Goal: Information Seeking & Learning: Learn about a topic

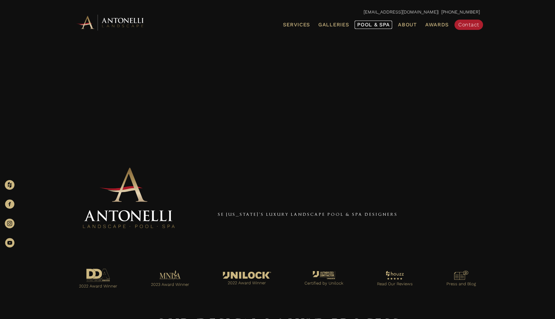
click at [374, 28] on link "Pool & Spa" at bounding box center [374, 25] width 38 height 8
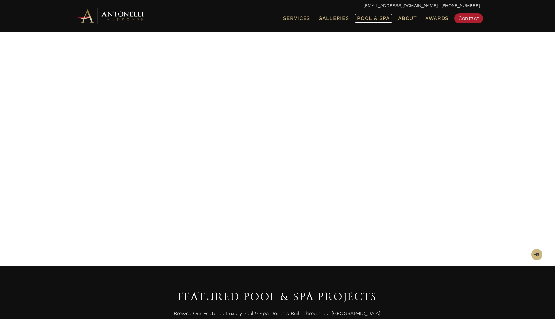
click at [380, 18] on span "Pool & Spa" at bounding box center [373, 18] width 32 height 6
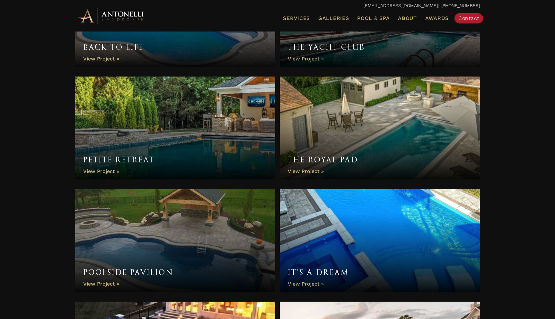
scroll to position [1373, 0]
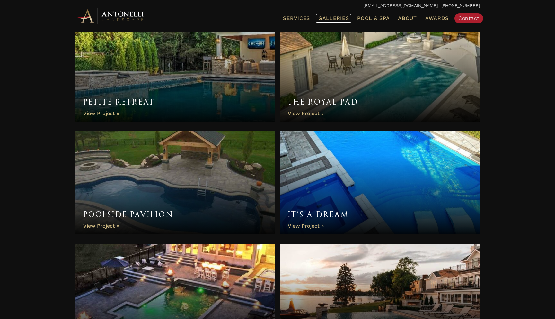
click at [330, 20] on span "Galleries" at bounding box center [334, 18] width 31 height 6
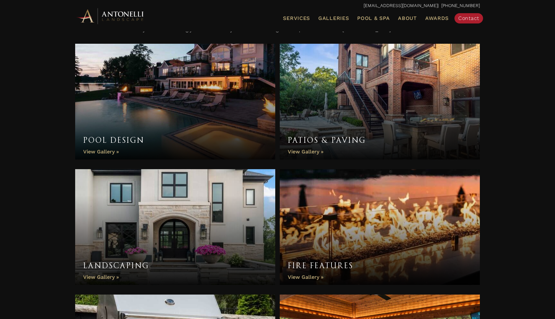
scroll to position [189, 0]
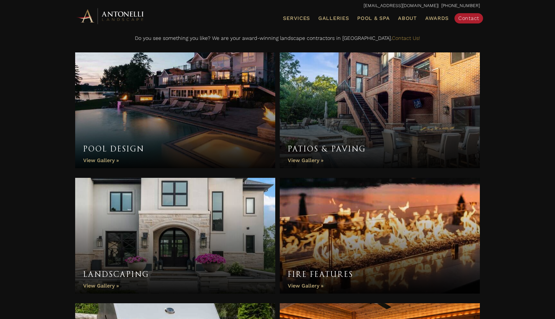
click at [177, 122] on link "Pool Design" at bounding box center [175, 110] width 200 height 116
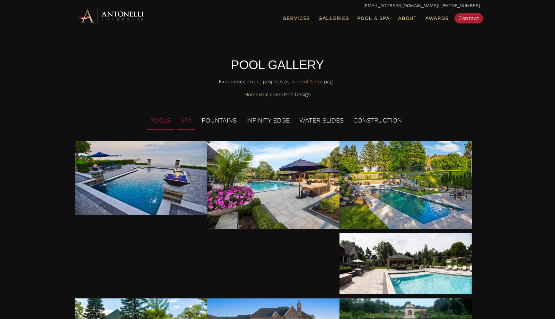
click at [188, 122] on li "SPA" at bounding box center [186, 121] width 18 height 18
click at [185, 125] on li "SPA" at bounding box center [186, 121] width 18 height 18
click at [218, 124] on li "FOUNTAINS" at bounding box center [219, 121] width 41 height 18
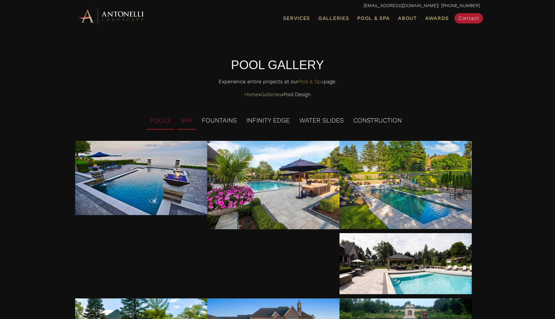
click at [183, 124] on li "SPA" at bounding box center [186, 121] width 18 height 18
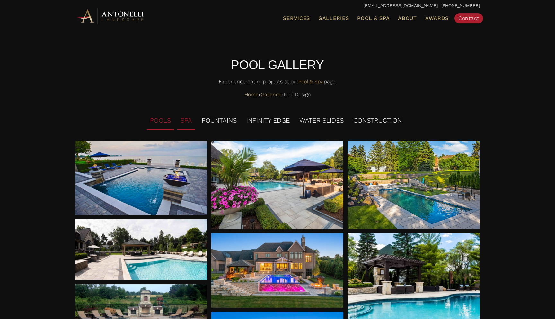
click at [183, 124] on li "SPA" at bounding box center [186, 121] width 18 height 18
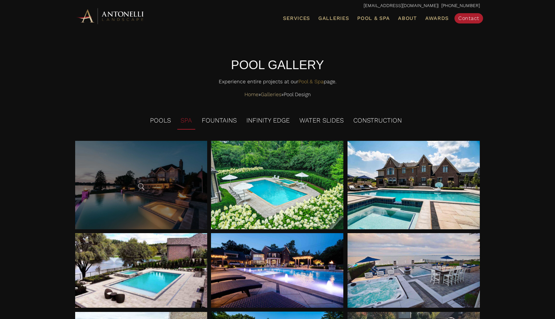
click at [169, 188] on div at bounding box center [141, 185] width 132 height 88
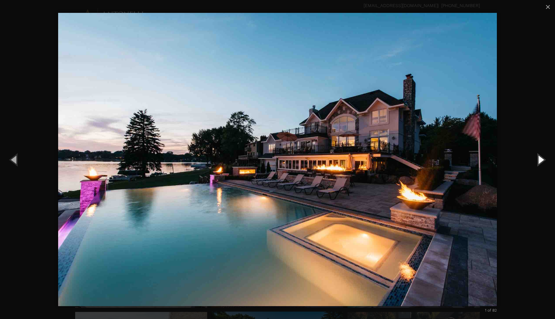
click at [541, 162] on button "Next (Right arrow key)" at bounding box center [541, 159] width 29 height 35
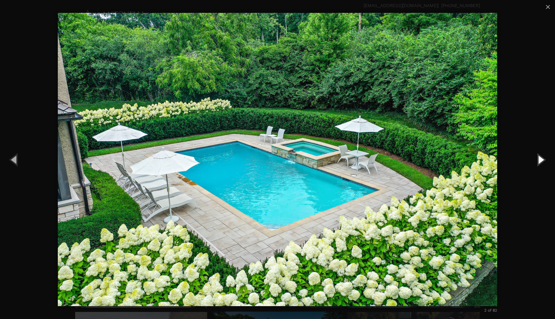
click at [541, 162] on button "Next (Right arrow key)" at bounding box center [541, 159] width 29 height 35
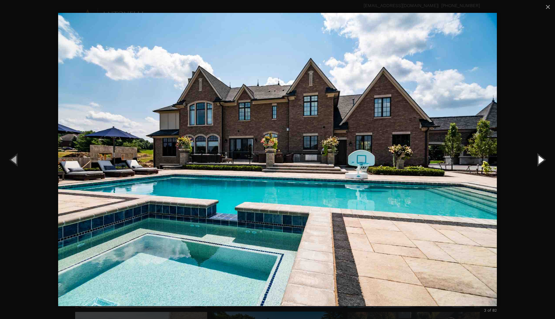
click at [541, 162] on button "Next (Right arrow key)" at bounding box center [541, 159] width 29 height 35
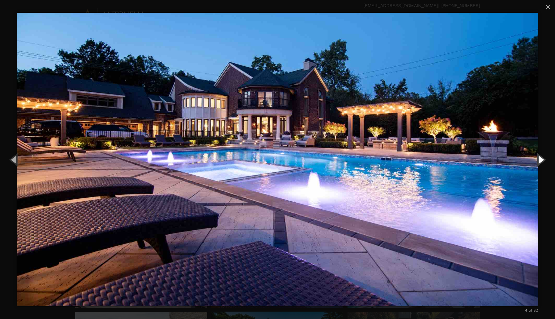
click at [541, 162] on button "Next (Right arrow key)" at bounding box center [541, 159] width 29 height 35
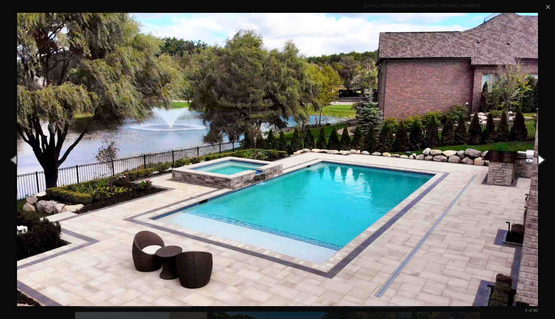
click at [541, 162] on button "Next (Right arrow key)" at bounding box center [541, 159] width 29 height 35
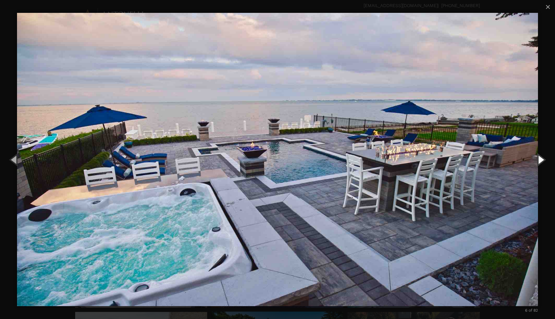
click at [541, 162] on button "Next (Right arrow key)" at bounding box center [541, 159] width 29 height 35
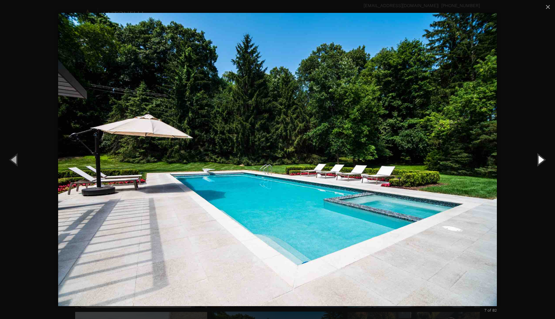
click at [541, 162] on button "Next (Right arrow key)" at bounding box center [541, 159] width 29 height 35
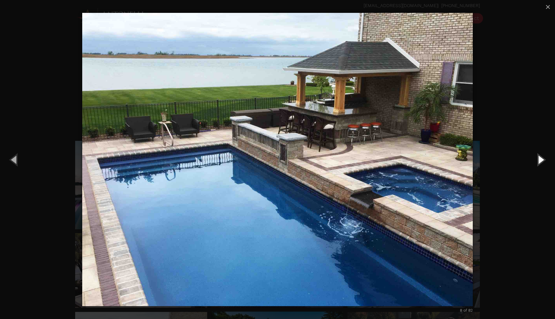
click at [541, 159] on button "Next (Right arrow key)" at bounding box center [541, 159] width 29 height 35
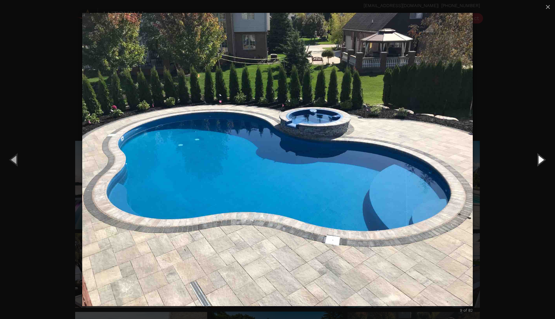
click at [541, 159] on button "Next (Right arrow key)" at bounding box center [541, 159] width 29 height 35
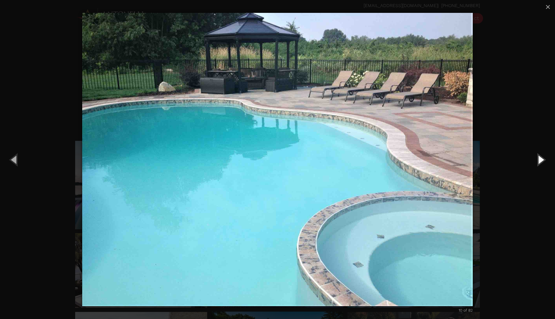
click at [541, 159] on button "Next (Right arrow key)" at bounding box center [541, 159] width 29 height 35
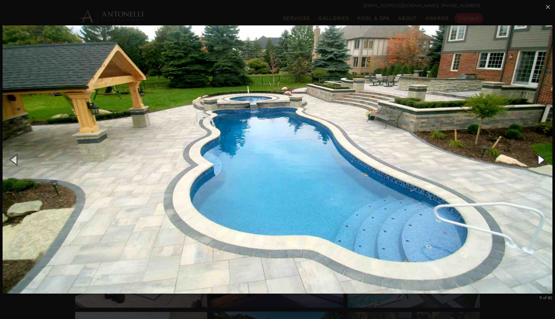
click at [542, 161] on button "Next (Right arrow key)" at bounding box center [541, 159] width 29 height 35
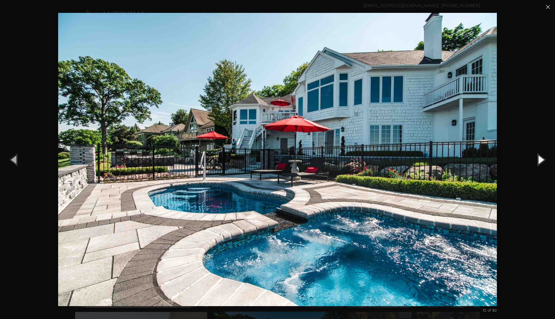
click at [542, 161] on button "Next (Right arrow key)" at bounding box center [541, 159] width 29 height 35
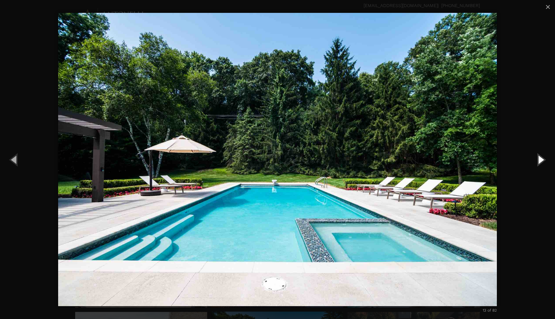
click at [542, 161] on button "Next (Right arrow key)" at bounding box center [541, 159] width 29 height 35
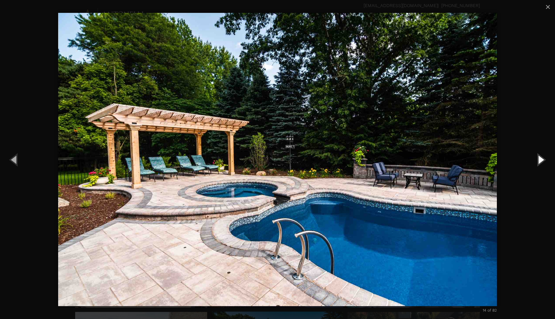
click at [542, 161] on button "Next (Right arrow key)" at bounding box center [541, 159] width 29 height 35
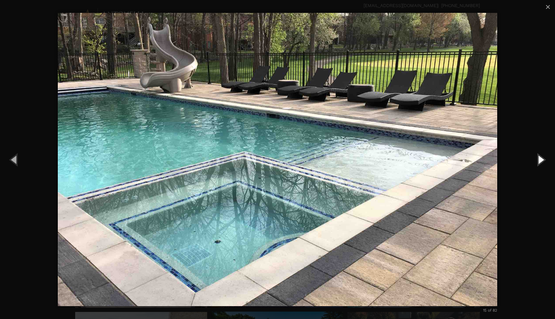
click at [542, 161] on button "Next (Right arrow key)" at bounding box center [541, 159] width 29 height 35
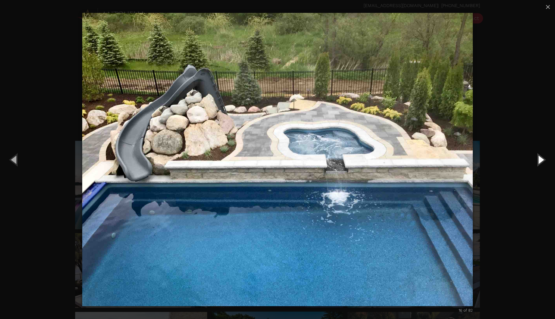
click at [542, 161] on button "Next (Right arrow key)" at bounding box center [541, 159] width 29 height 35
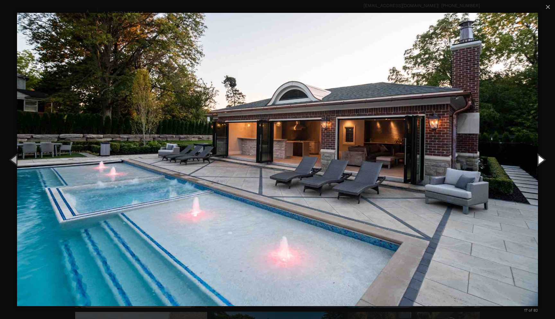
click at [542, 161] on button "Next (Right arrow key)" at bounding box center [541, 159] width 29 height 35
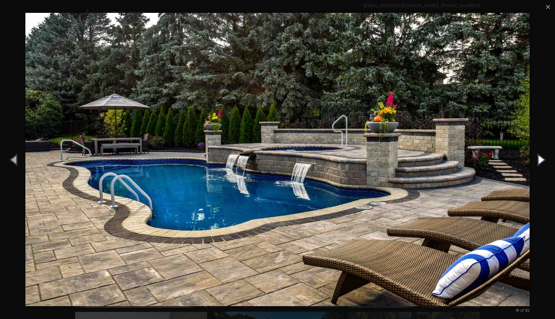
click at [542, 161] on button "Next (Right arrow key)" at bounding box center [541, 159] width 29 height 35
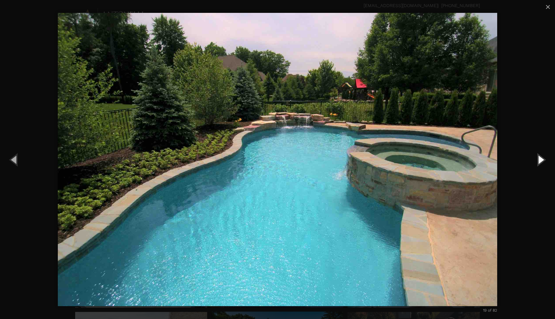
click at [542, 161] on button "Next (Right arrow key)" at bounding box center [541, 159] width 29 height 35
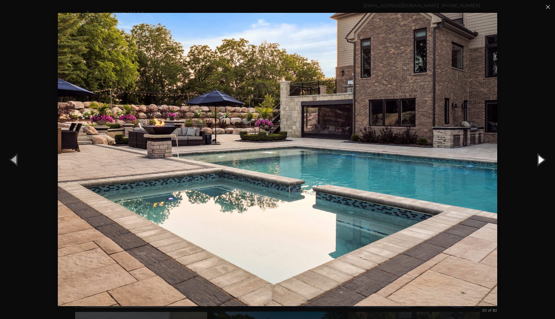
click at [541, 162] on button "Next (Right arrow key)" at bounding box center [541, 159] width 29 height 35
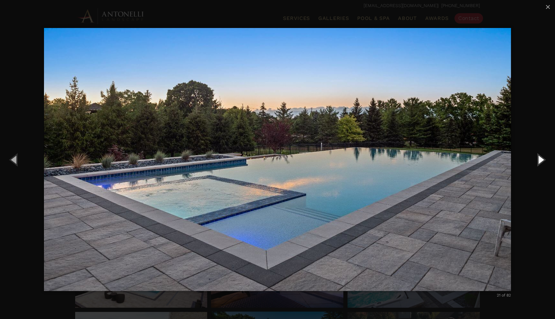
click at [541, 162] on button "Next (Right arrow key)" at bounding box center [541, 159] width 29 height 35
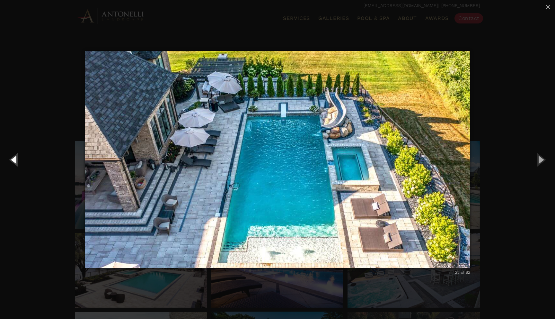
click at [14, 160] on button "Previous (Left arrow key)" at bounding box center [14, 159] width 29 height 35
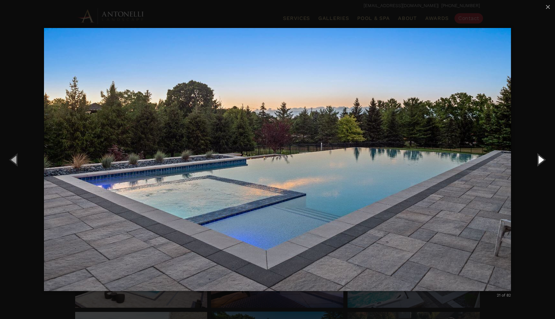
click at [543, 161] on button "Next (Right arrow key)" at bounding box center [541, 159] width 29 height 35
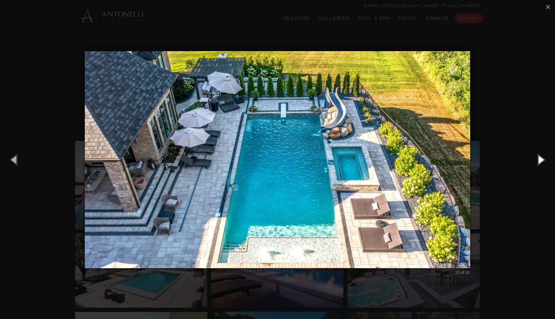
click at [543, 161] on button "Next (Right arrow key)" at bounding box center [541, 159] width 29 height 35
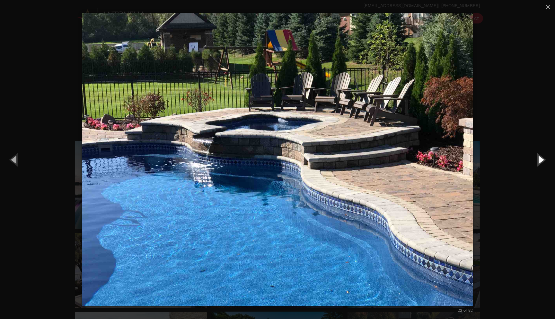
click at [543, 161] on button "Next (Right arrow key)" at bounding box center [541, 159] width 29 height 35
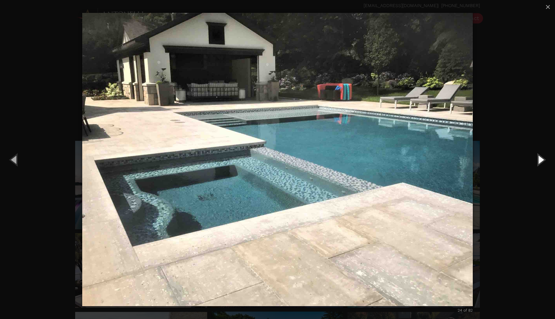
click at [543, 161] on button "Next (Right arrow key)" at bounding box center [541, 159] width 29 height 35
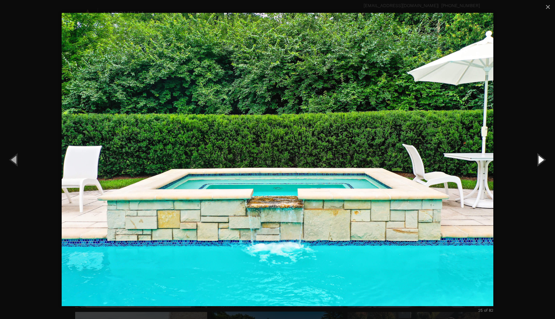
click at [543, 161] on button "Next (Right arrow key)" at bounding box center [541, 159] width 29 height 35
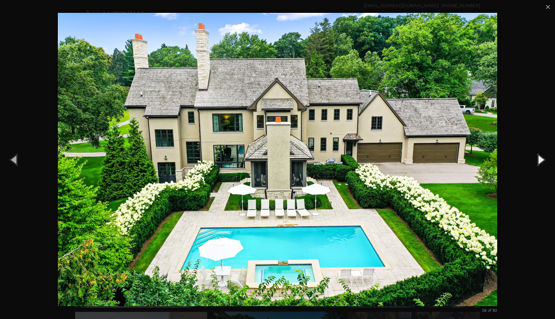
click at [543, 161] on button "Next (Right arrow key)" at bounding box center [541, 159] width 29 height 35
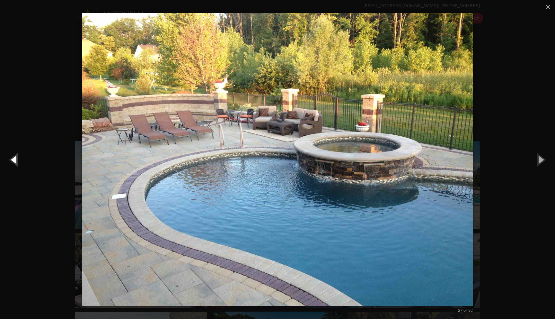
click at [14, 160] on button "Previous (Left arrow key)" at bounding box center [14, 159] width 29 height 35
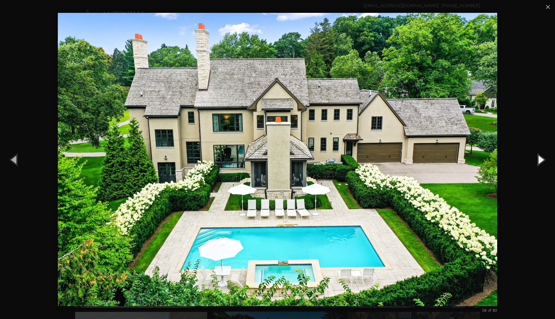
click at [539, 161] on button "Next (Right arrow key)" at bounding box center [541, 159] width 29 height 35
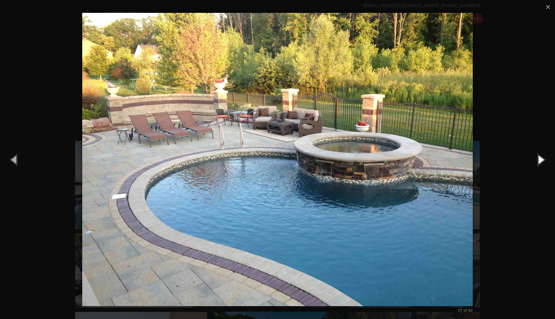
click at [539, 161] on button "Next (Right arrow key)" at bounding box center [541, 159] width 29 height 35
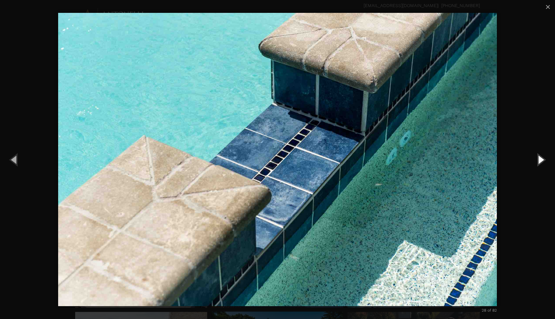
click at [539, 161] on button "Next (Right arrow key)" at bounding box center [541, 159] width 29 height 35
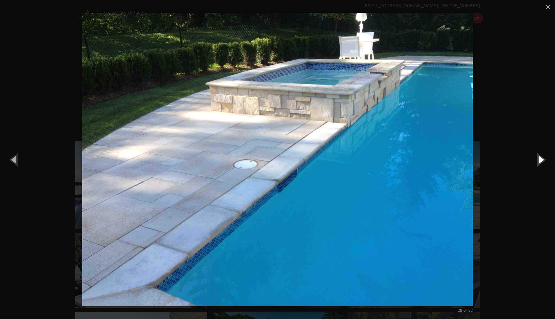
click at [539, 161] on button "Next (Right arrow key)" at bounding box center [541, 159] width 29 height 35
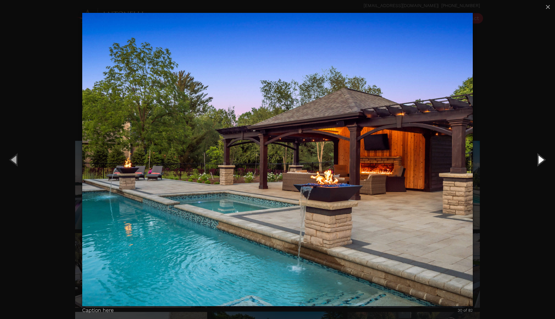
click at [539, 161] on button "Next (Right arrow key)" at bounding box center [541, 159] width 29 height 35
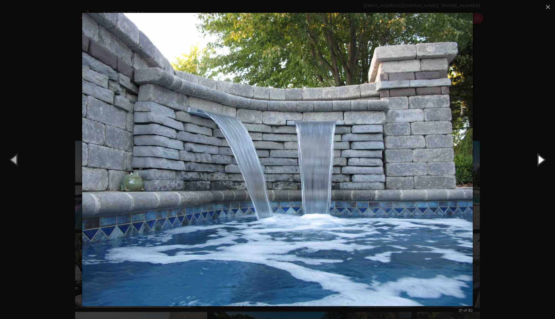
click at [539, 161] on button "Next (Right arrow key)" at bounding box center [541, 159] width 29 height 35
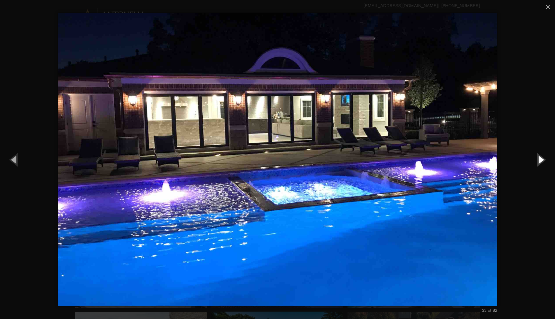
click at [539, 161] on button "Next (Right arrow key)" at bounding box center [541, 159] width 29 height 35
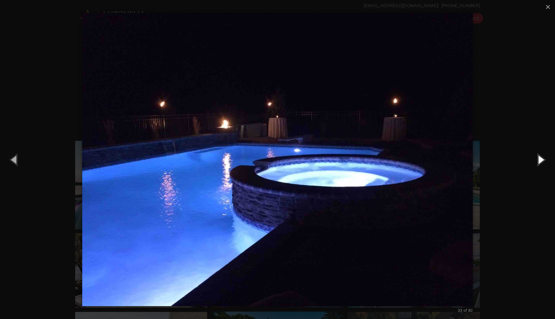
click at [539, 161] on button "Next (Right arrow key)" at bounding box center [541, 159] width 29 height 35
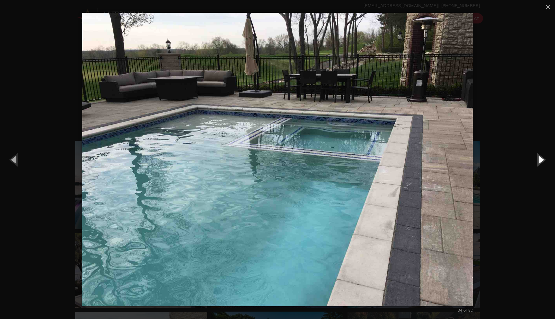
click at [539, 161] on button "Next (Right arrow key)" at bounding box center [541, 159] width 29 height 35
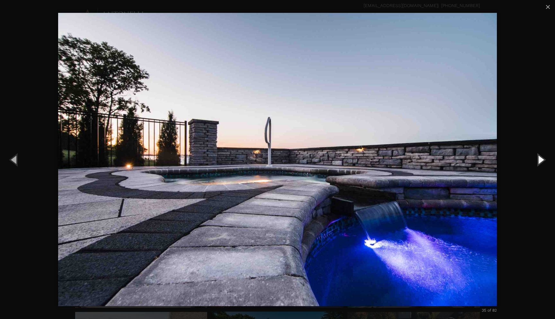
click at [539, 161] on button "Next (Right arrow key)" at bounding box center [541, 159] width 29 height 35
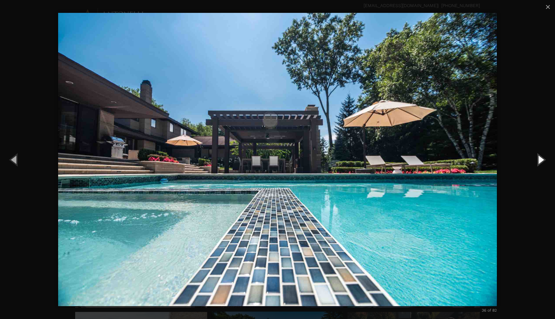
click at [539, 161] on button "Next (Right arrow key)" at bounding box center [541, 159] width 29 height 35
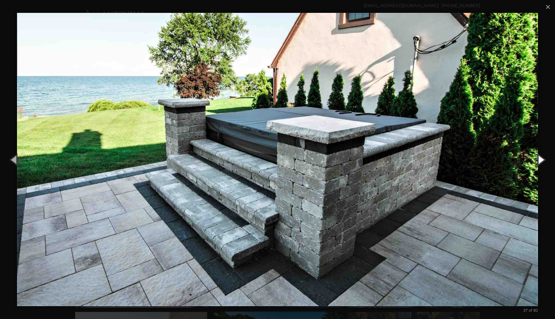
click at [539, 161] on button "Next (Right arrow key)" at bounding box center [541, 159] width 29 height 35
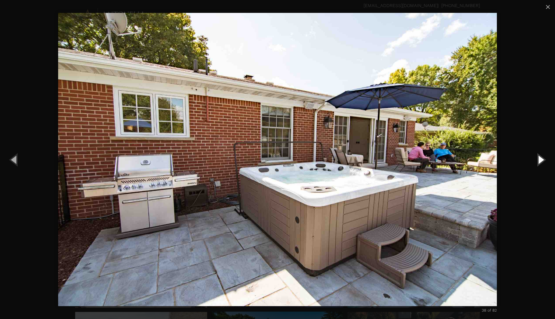
click at [539, 161] on button "Next (Right arrow key)" at bounding box center [541, 159] width 29 height 35
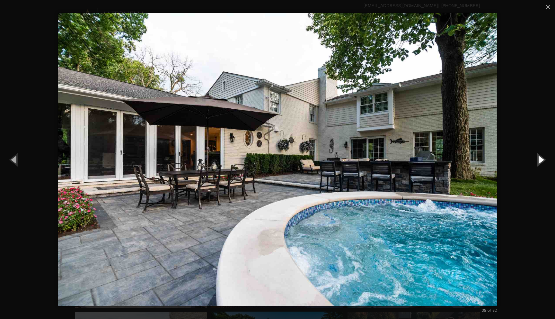
click at [539, 161] on button "Next (Right arrow key)" at bounding box center [541, 159] width 29 height 35
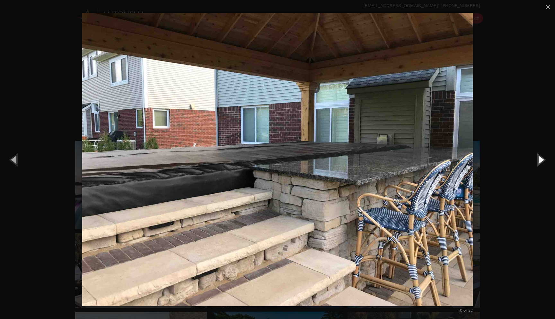
click at [539, 161] on button "Next (Right arrow key)" at bounding box center [541, 159] width 29 height 35
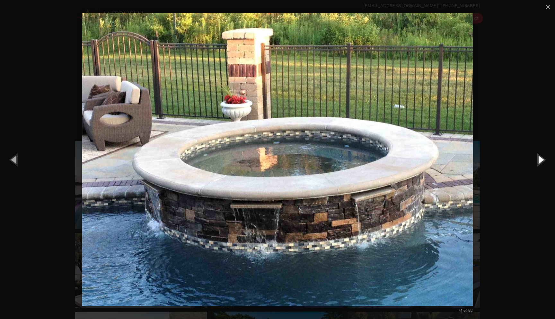
click at [539, 161] on button "Next (Right arrow key)" at bounding box center [541, 159] width 29 height 35
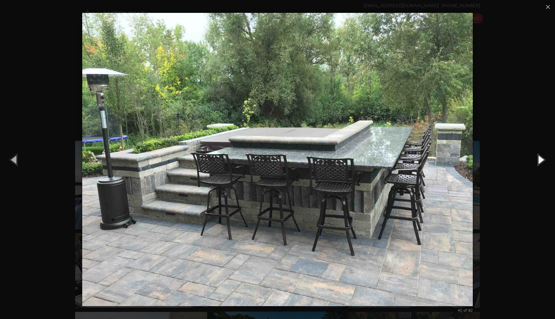
click at [539, 161] on button "Next (Right arrow key)" at bounding box center [541, 159] width 29 height 35
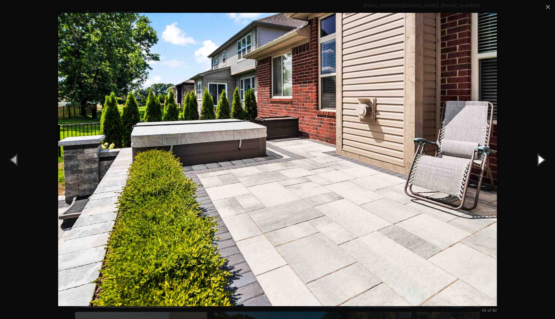
click at [539, 161] on button "Next (Right arrow key)" at bounding box center [541, 159] width 29 height 35
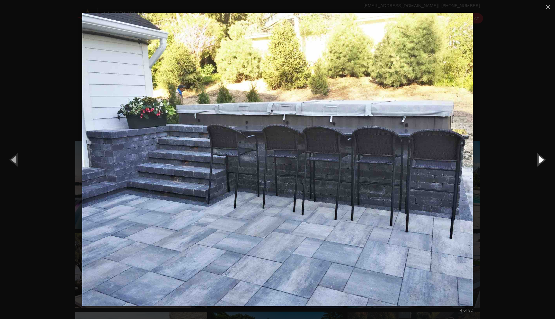
click at [539, 161] on button "Next (Right arrow key)" at bounding box center [541, 159] width 29 height 35
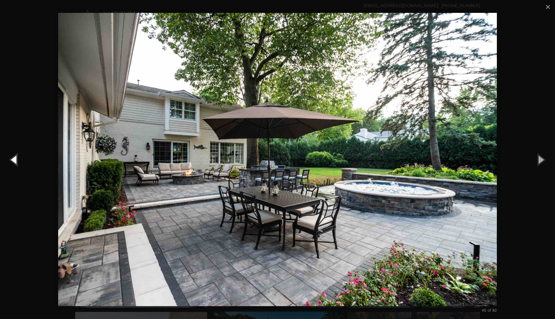
click at [18, 158] on button "Previous (Left arrow key)" at bounding box center [14, 159] width 29 height 35
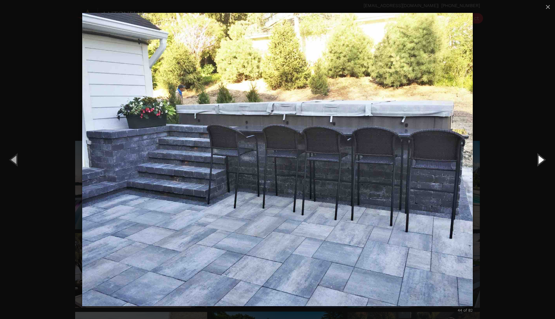
click at [543, 160] on button "Next (Right arrow key)" at bounding box center [541, 159] width 29 height 35
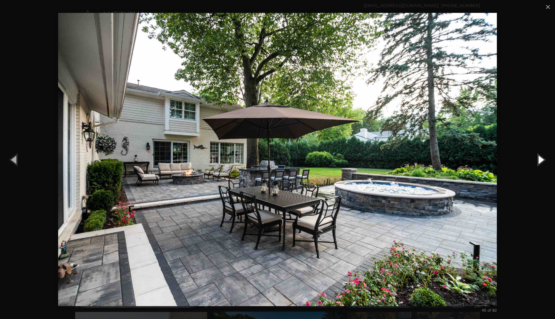
click at [544, 160] on button "Next (Right arrow key)" at bounding box center [541, 159] width 29 height 35
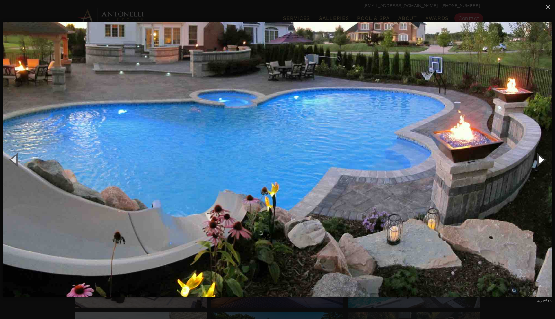
click at [544, 160] on button "Next (Right arrow key)" at bounding box center [541, 159] width 29 height 35
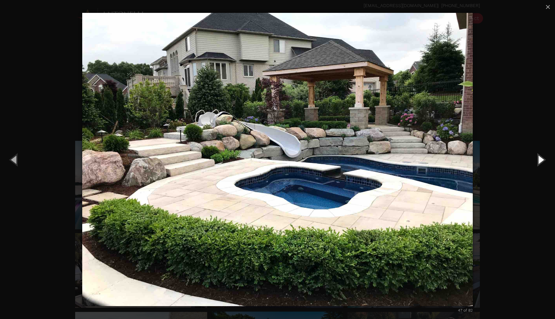
click at [544, 160] on button "Next (Right arrow key)" at bounding box center [541, 159] width 29 height 35
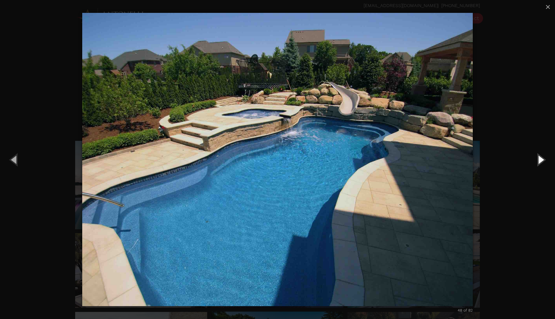
click at [544, 160] on button "Next (Right arrow key)" at bounding box center [541, 159] width 29 height 35
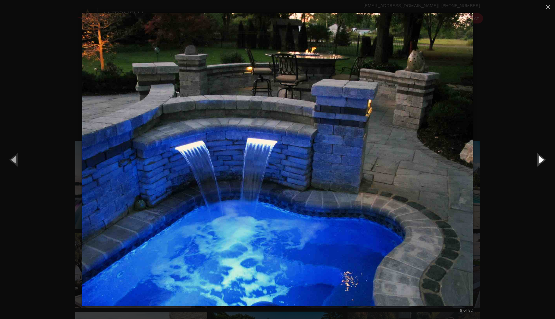
click at [544, 160] on button "Next (Right arrow key)" at bounding box center [541, 159] width 29 height 35
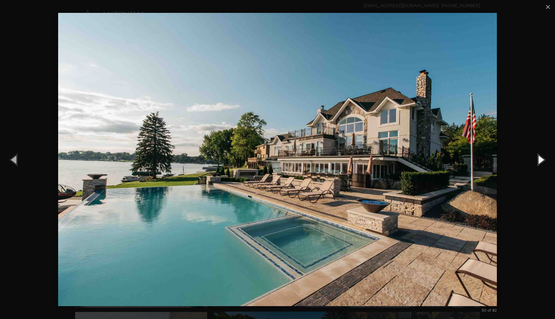
click at [544, 160] on button "Next (Right arrow key)" at bounding box center [541, 159] width 29 height 35
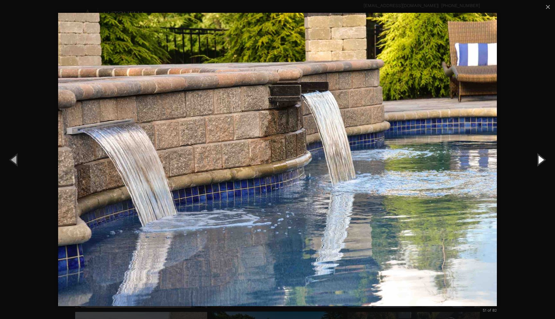
click at [544, 160] on button "Next (Right arrow key)" at bounding box center [541, 159] width 29 height 35
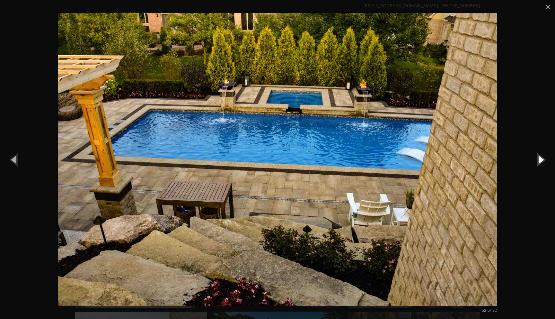
click at [544, 160] on button "Next (Right arrow key)" at bounding box center [541, 159] width 29 height 35
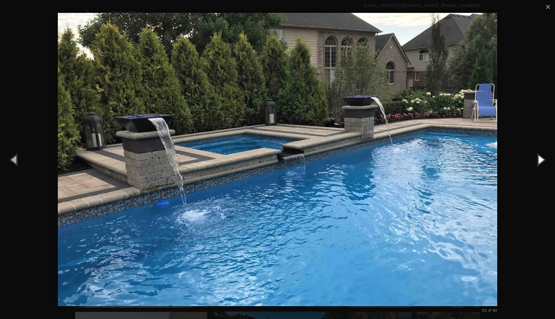
click at [544, 160] on button "Next (Right arrow key)" at bounding box center [541, 159] width 29 height 35
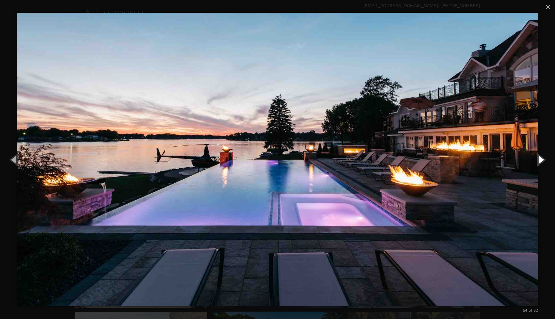
click at [544, 160] on button "Next (Right arrow key)" at bounding box center [541, 159] width 29 height 35
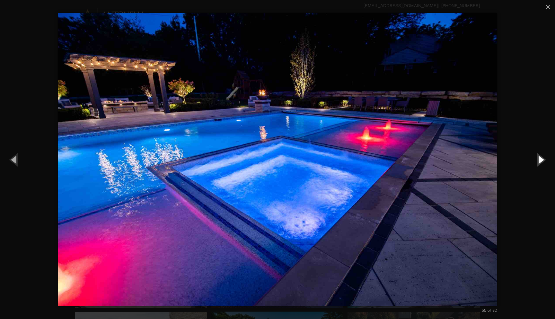
click at [544, 160] on button "Next (Right arrow key)" at bounding box center [541, 159] width 29 height 35
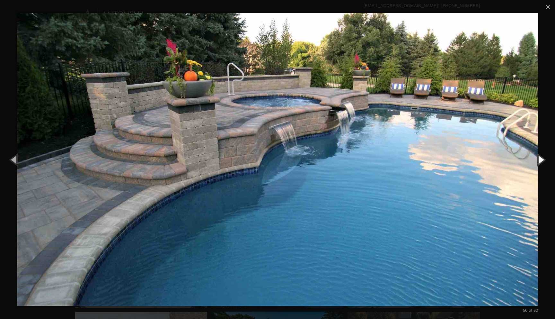
click at [544, 160] on button "Next (Right arrow key)" at bounding box center [541, 159] width 29 height 35
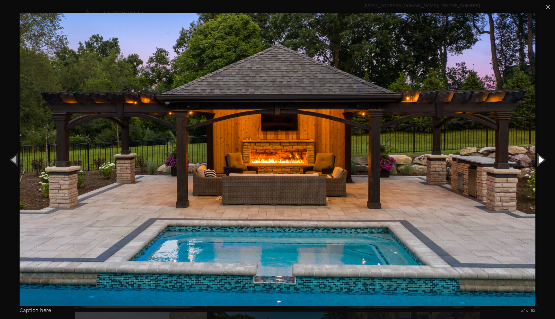
click at [544, 160] on button "Next (Right arrow key)" at bounding box center [541, 159] width 29 height 35
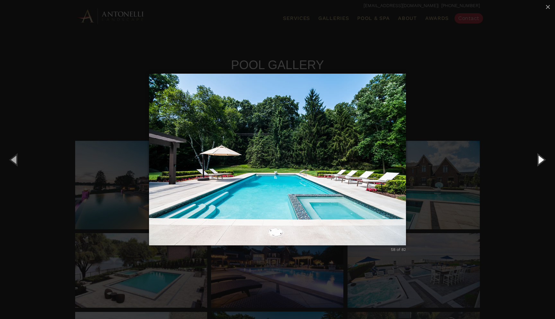
click at [544, 160] on button "Next (Right arrow key)" at bounding box center [541, 159] width 29 height 35
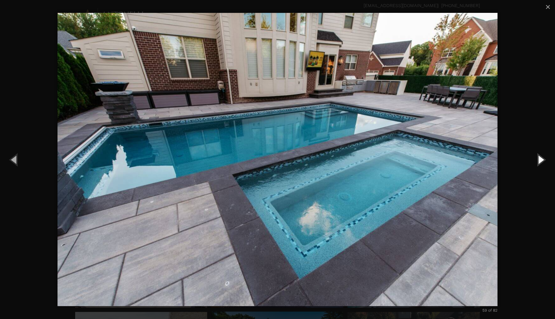
click at [544, 160] on button "Next (Right arrow key)" at bounding box center [541, 159] width 29 height 35
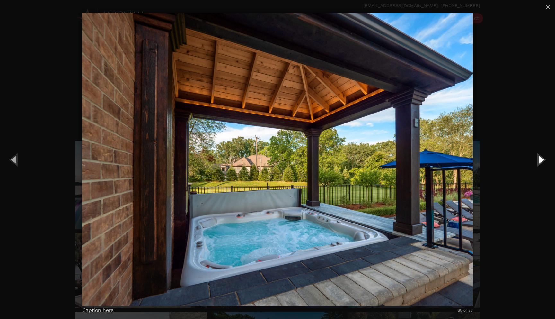
click at [544, 160] on button "Next (Right arrow key)" at bounding box center [541, 159] width 29 height 35
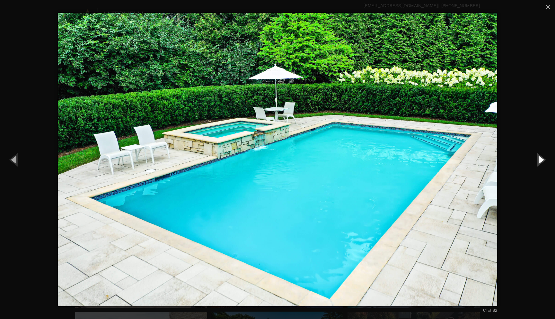
click at [544, 160] on button "Next (Right arrow key)" at bounding box center [541, 159] width 29 height 35
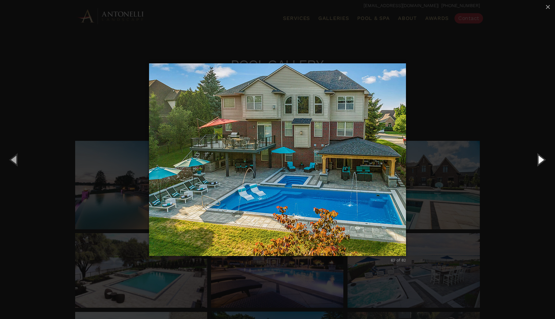
click at [544, 158] on button "Next (Right arrow key)" at bounding box center [541, 159] width 29 height 35
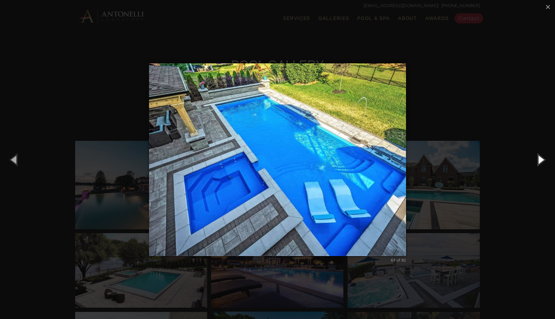
click at [544, 158] on button "Next (Right arrow key)" at bounding box center [541, 159] width 29 height 35
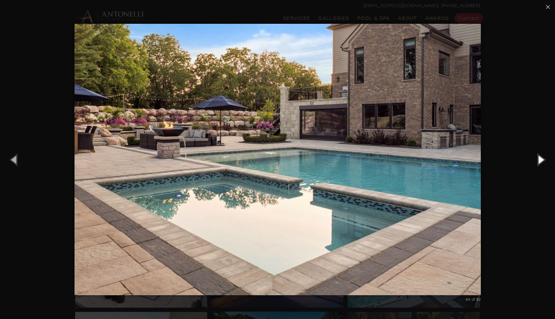
click at [544, 158] on button "Next (Right arrow key)" at bounding box center [541, 159] width 29 height 35
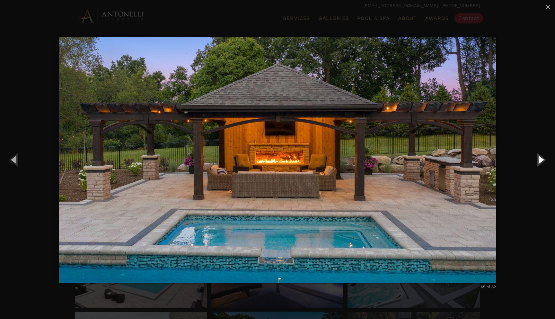
click at [544, 158] on button "Next (Right arrow key)" at bounding box center [541, 159] width 29 height 35
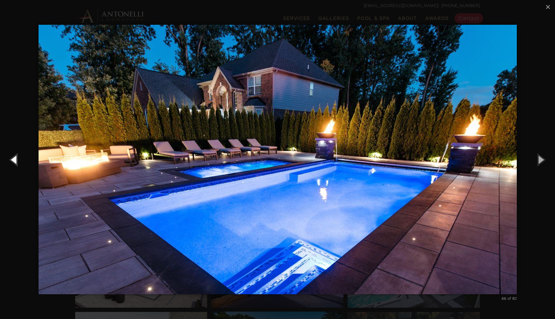
click at [15, 157] on button "Previous (Left arrow key)" at bounding box center [14, 159] width 29 height 35
